Goal: Complete application form

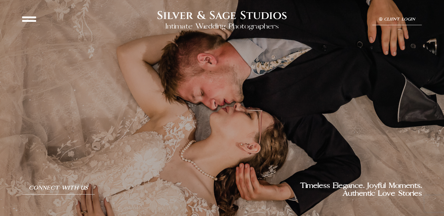
click at [27, 15] on icon at bounding box center [29, 19] width 14 height 14
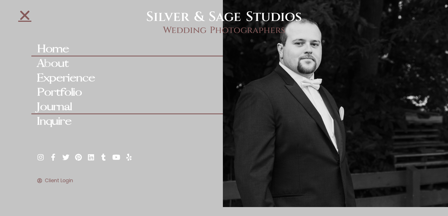
scroll to position [2119, 0]
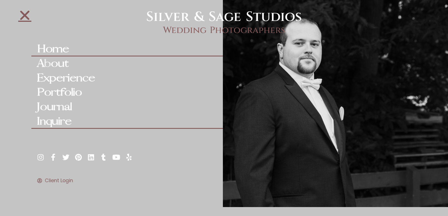
click at [63, 123] on link "Inquire" at bounding box center [126, 121] width 191 height 15
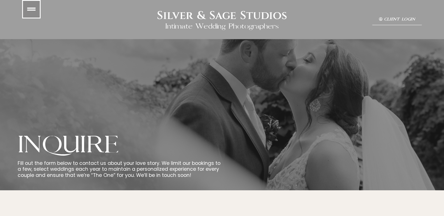
scroll to position [308, 0]
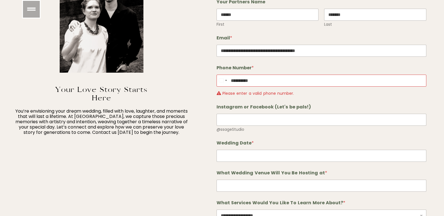
click at [227, 72] on div "Phone Number * [GEOGRAPHIC_DATA] +1 [GEOGRAPHIC_DATA] +44 [GEOGRAPHIC_DATA] +93…" at bounding box center [321, 80] width 210 height 39
click at [224, 76] on div "Selected country" at bounding box center [223, 80] width 12 height 11
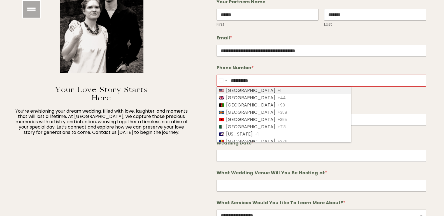
click at [229, 88] on span "[GEOGRAPHIC_DATA]" at bounding box center [250, 90] width 49 height 4
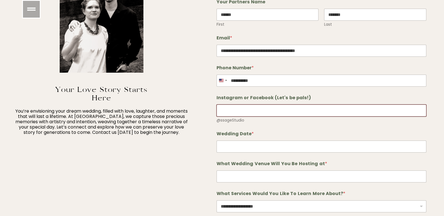
click at [235, 118] on div "Instagram or Facebook (Let's be pals!) @ssageStudio" at bounding box center [321, 109] width 210 height 36
click at [243, 113] on input "Instagram or Facebook (Let's be pals!)" at bounding box center [321, 111] width 210 height 12
type input "*"
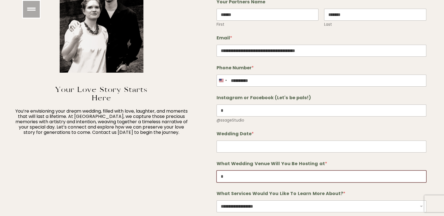
type input "*"
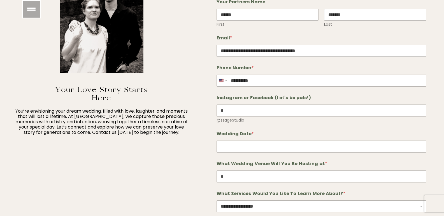
click at [242, 159] on div "What Wedding Venue Will You Be Hosting at * *" at bounding box center [321, 172] width 210 height 30
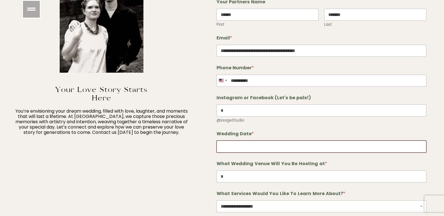
click at [243, 146] on input "Wedding Date *" at bounding box center [321, 147] width 210 height 12
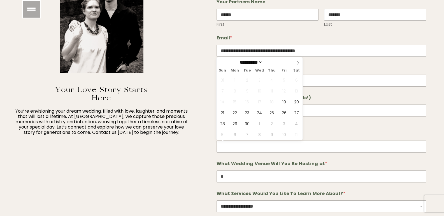
click at [170, 142] on div "You’re envisioning your dream wedding, filled with love, laughter, and moments …" at bounding box center [101, 127] width 203 height 51
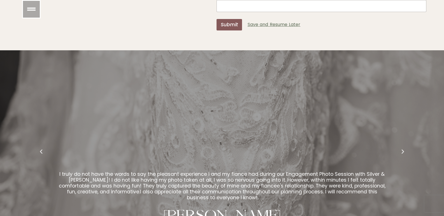
scroll to position [466, 0]
